Goal: Check status: Check status

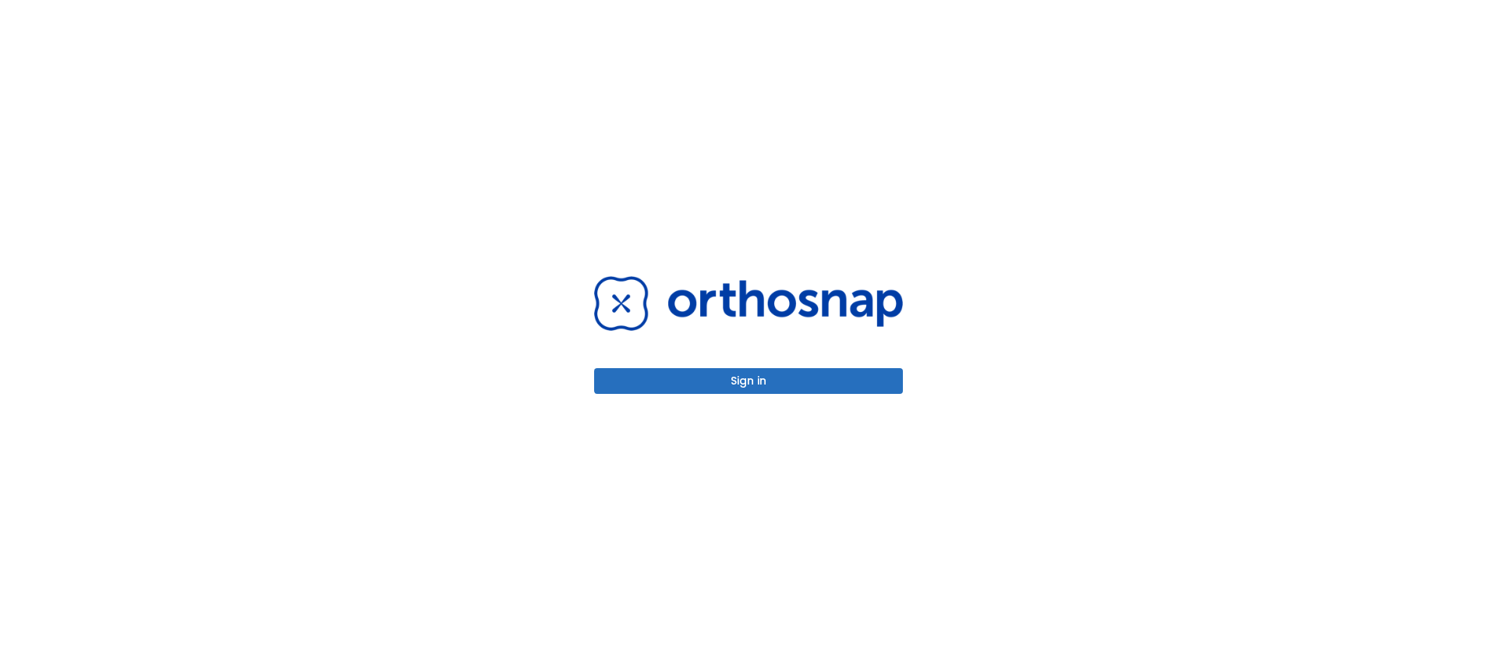
click at [664, 373] on button "Sign in" at bounding box center [748, 381] width 309 height 26
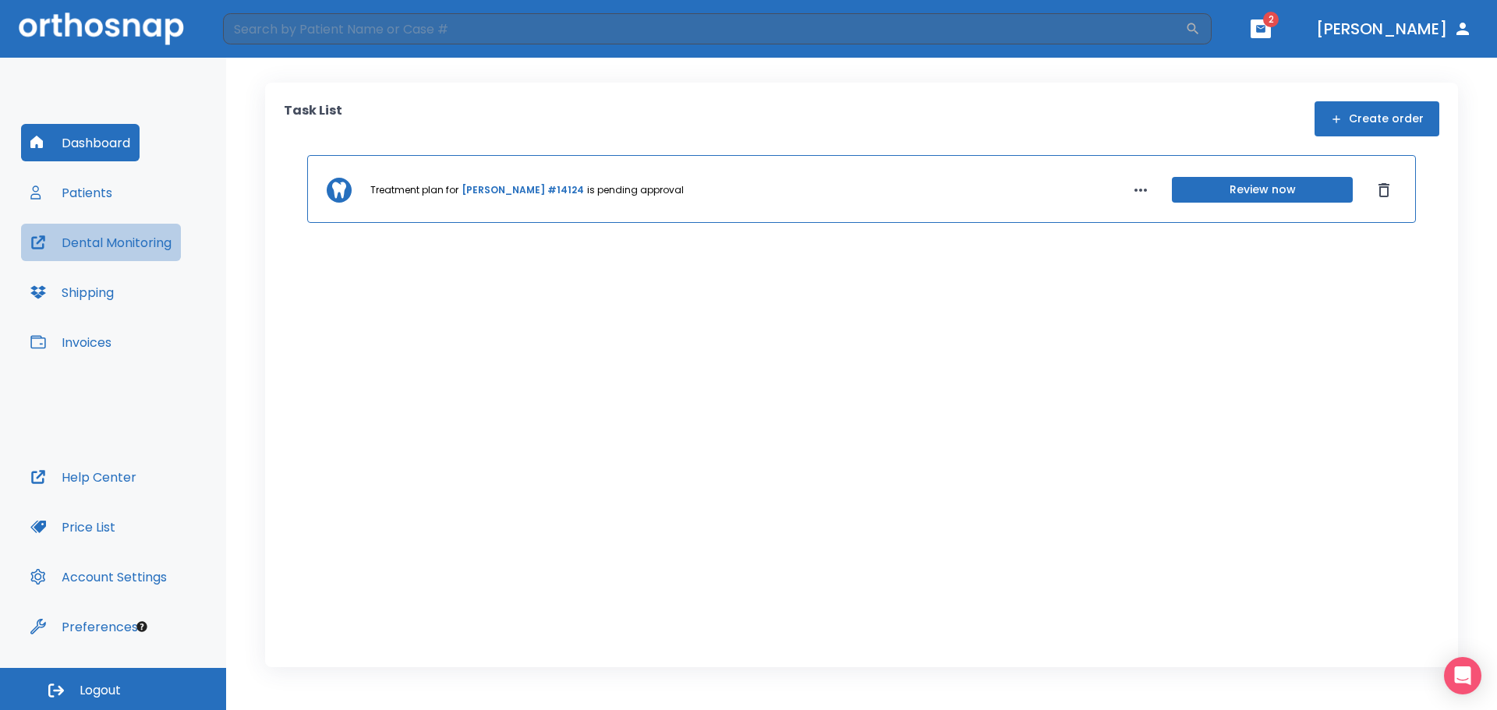
click at [126, 251] on button "Dental Monitoring" at bounding box center [101, 242] width 160 height 37
click at [99, 196] on button "Patients" at bounding box center [71, 192] width 101 height 37
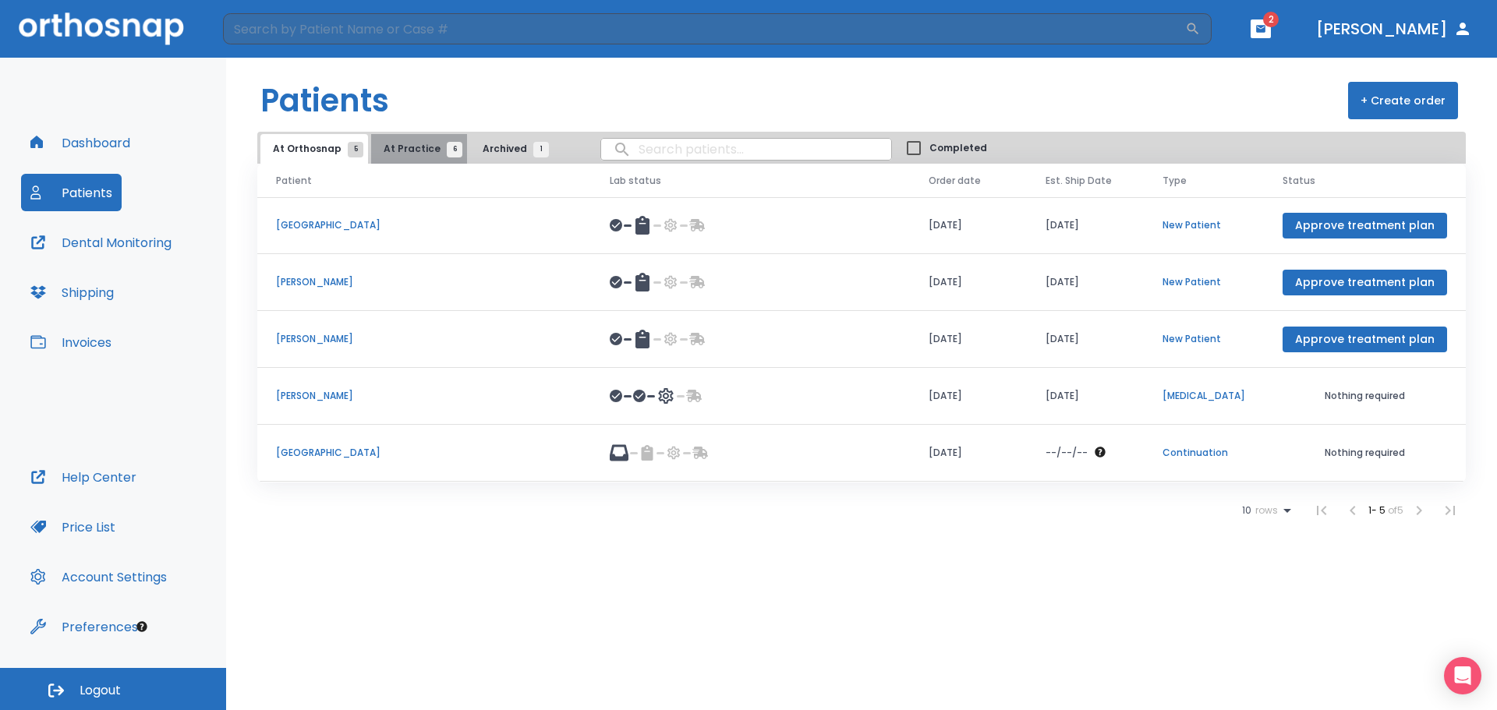
click at [426, 143] on span "At Practice 6" at bounding box center [419, 149] width 71 height 14
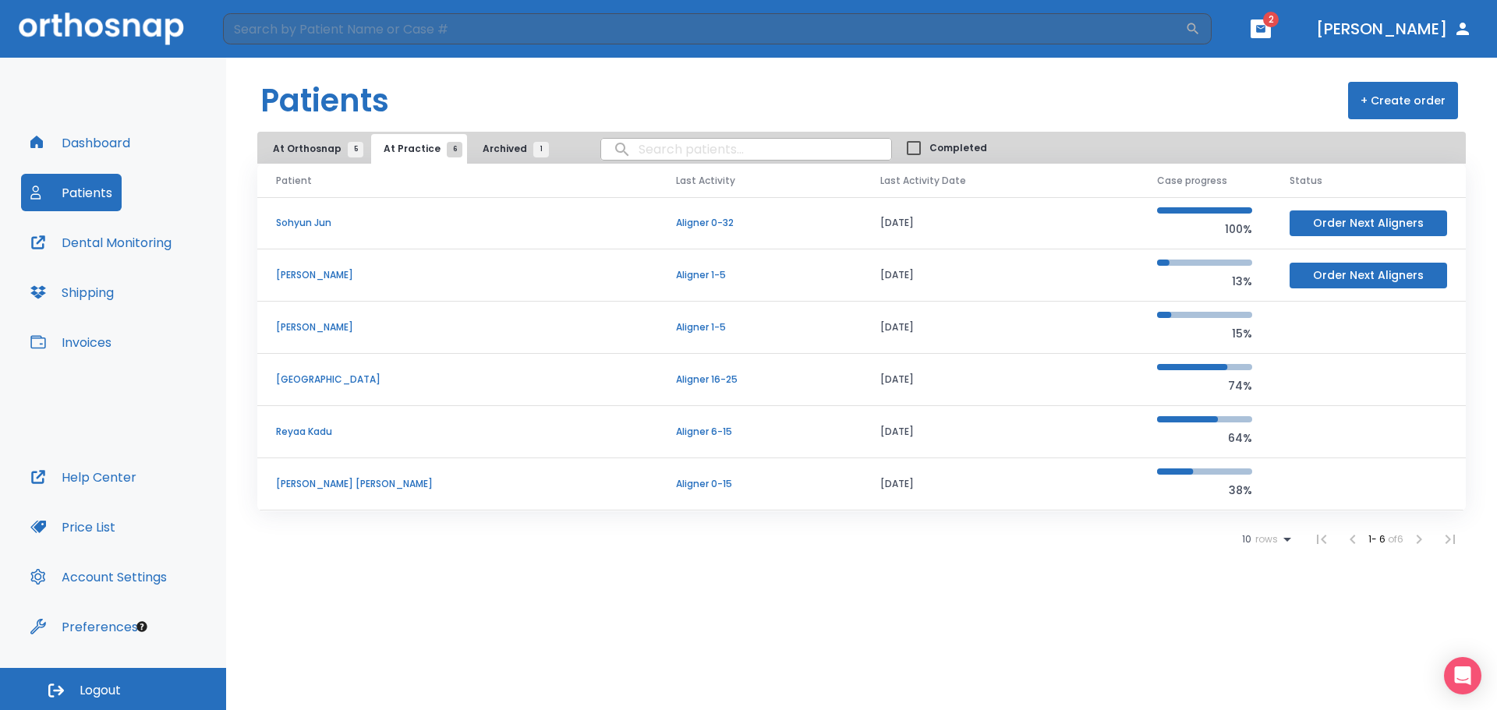
click at [303, 150] on span "At Orthosnap 5" at bounding box center [314, 149] width 83 height 14
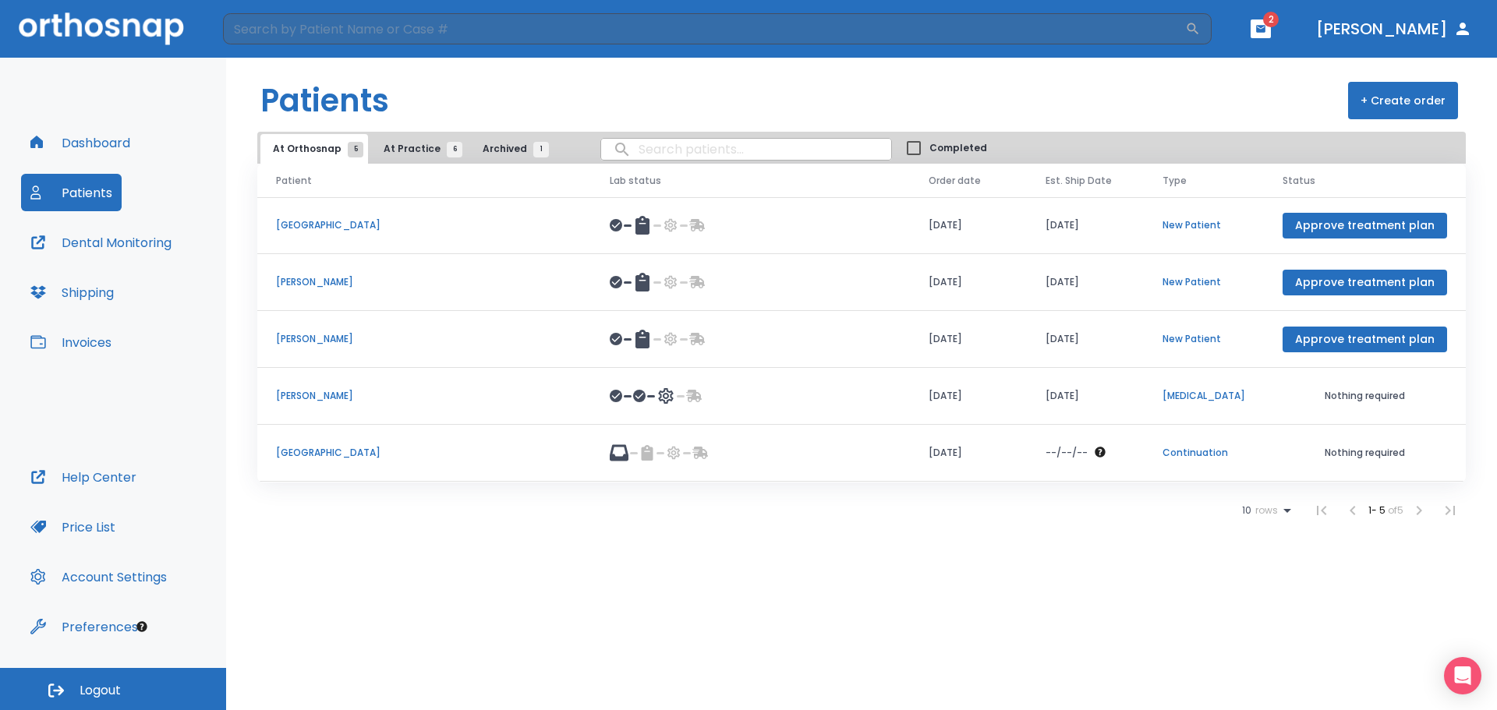
click at [313, 453] on p "[GEOGRAPHIC_DATA]" at bounding box center [424, 453] width 296 height 14
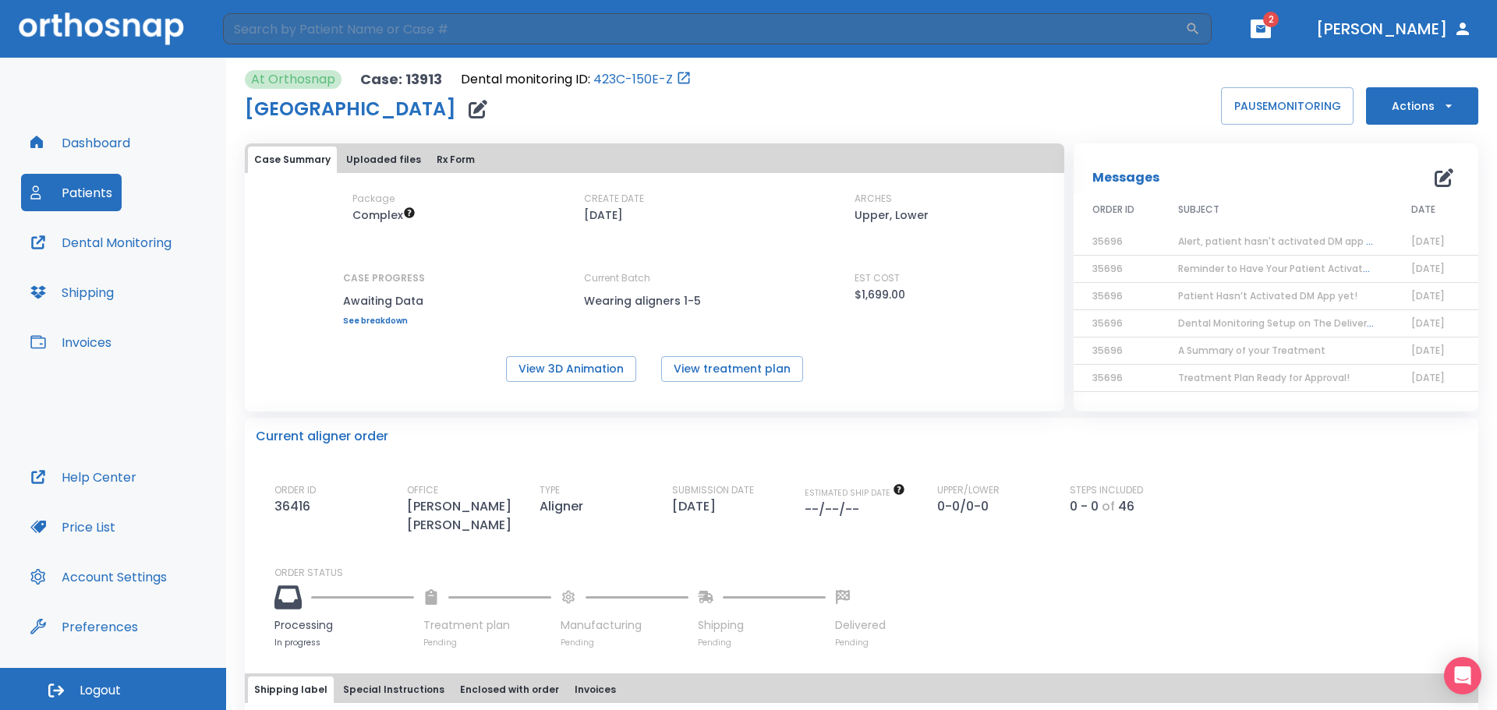
click at [1276, 245] on span "Alert, patient hasn't activated DM app yet!" at bounding box center [1281, 241] width 207 height 13
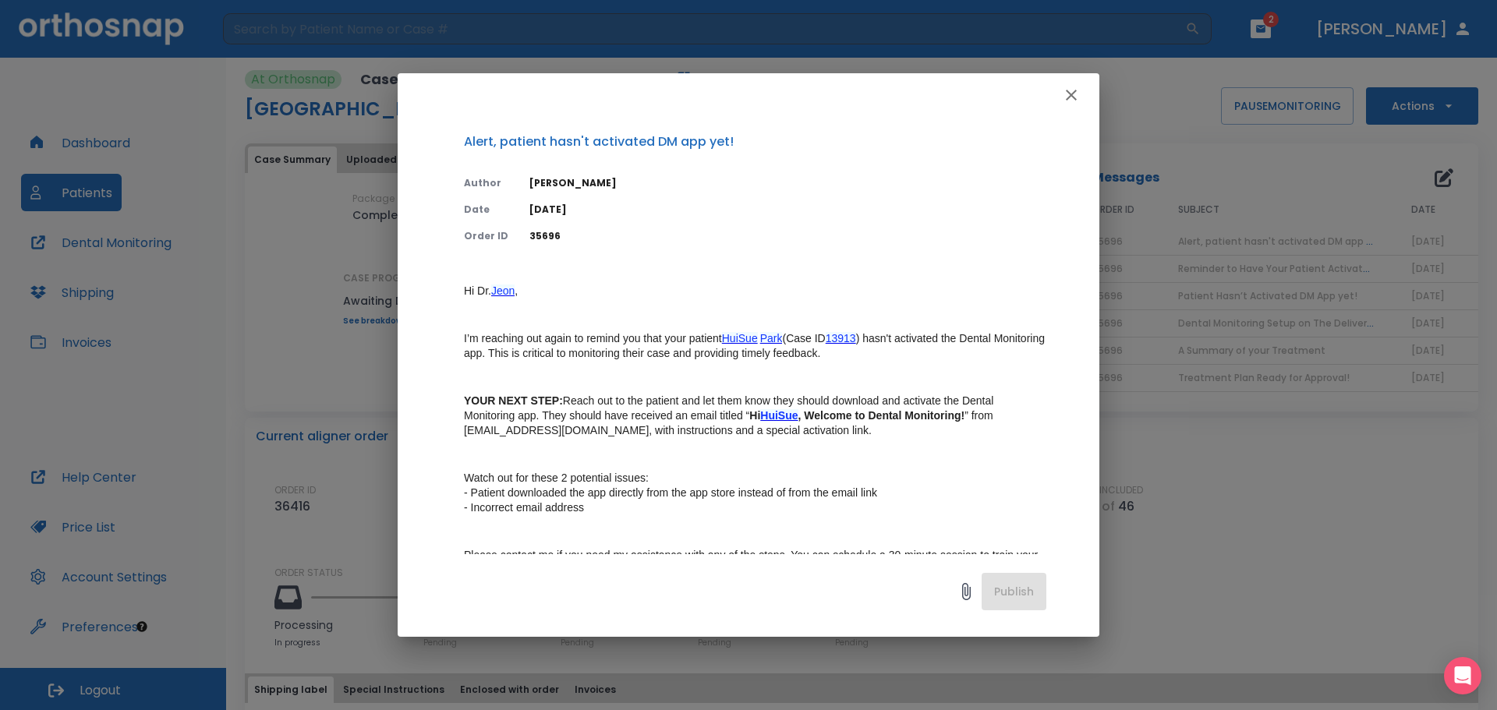
click at [945, 361] on p "Hi [PERSON_NAME] , I’m reaching out again to remind you that your patient [GEOG…" at bounding box center [755, 461] width 582 height 355
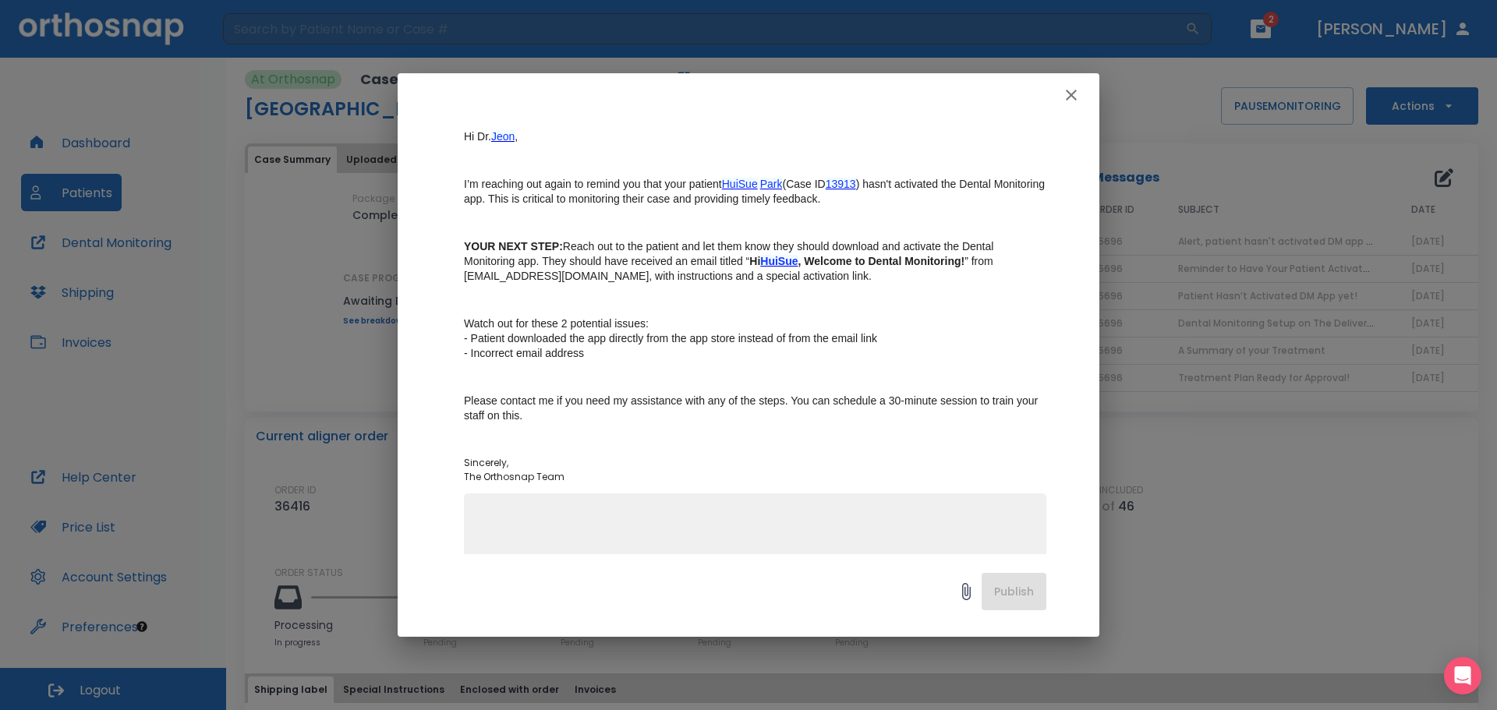
scroll to position [156, 0]
click at [1075, 87] on icon "button" at bounding box center [1071, 95] width 19 height 19
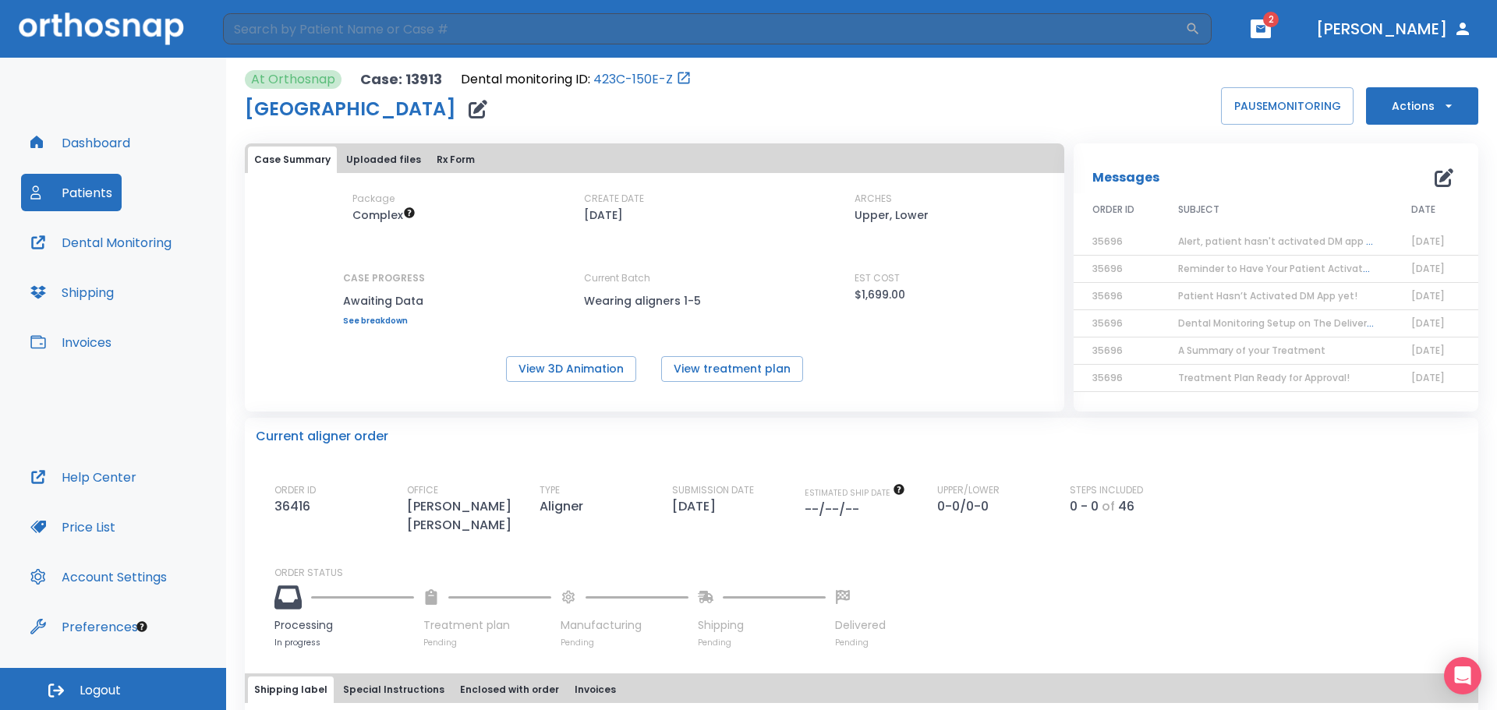
click at [1201, 264] on span "Reminder to Have Your Patient Activate the Dental Monitoring App" at bounding box center [1338, 268] width 320 height 13
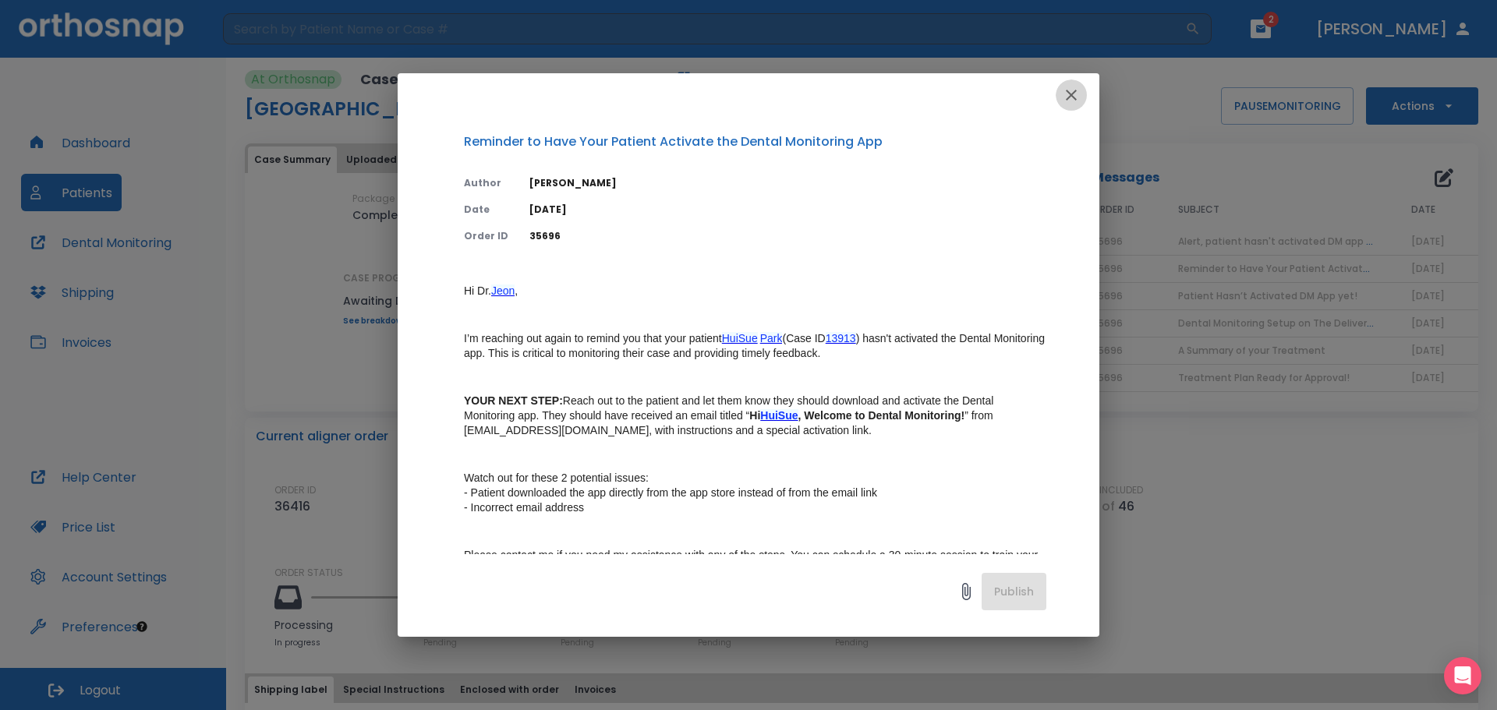
click at [1071, 98] on icon "button" at bounding box center [1071, 95] width 19 height 19
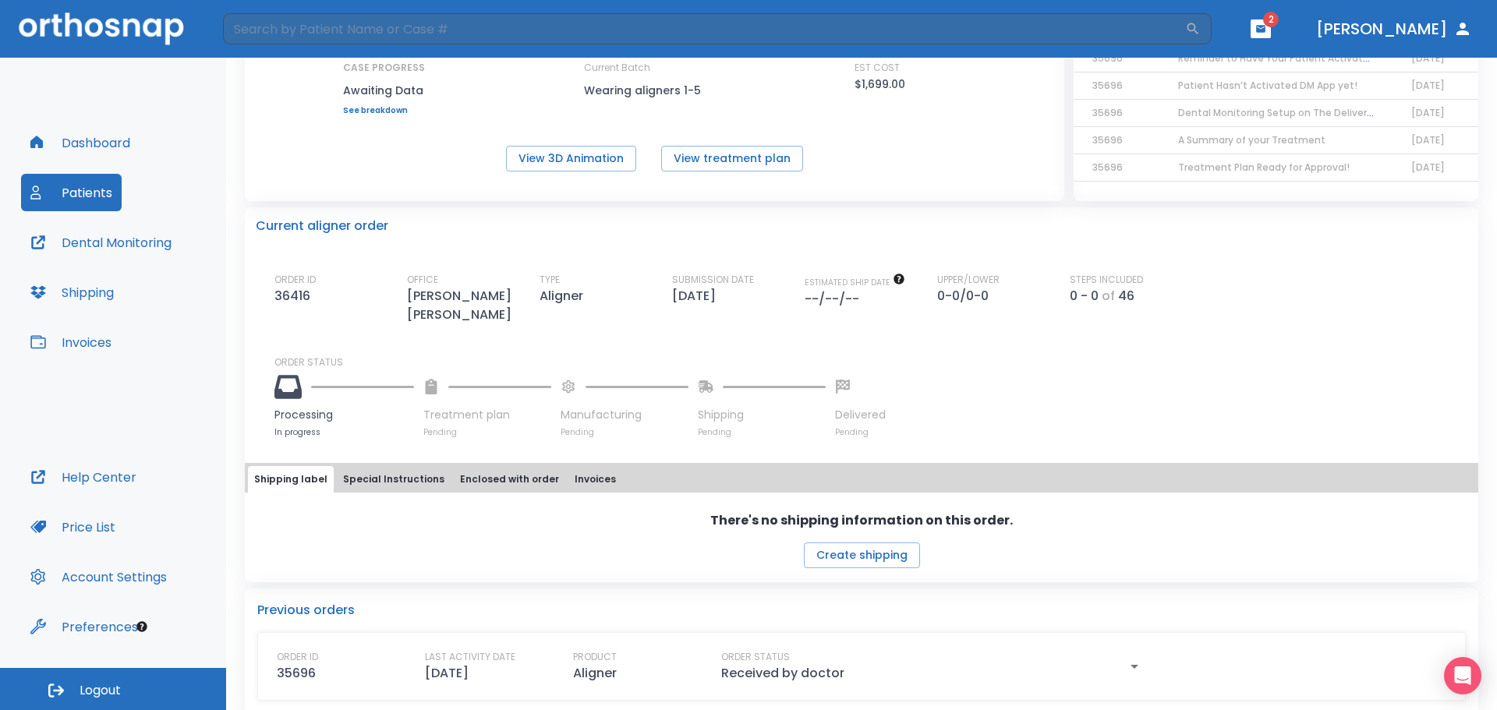
scroll to position [0, 0]
